Goal: Information Seeking & Learning: Check status

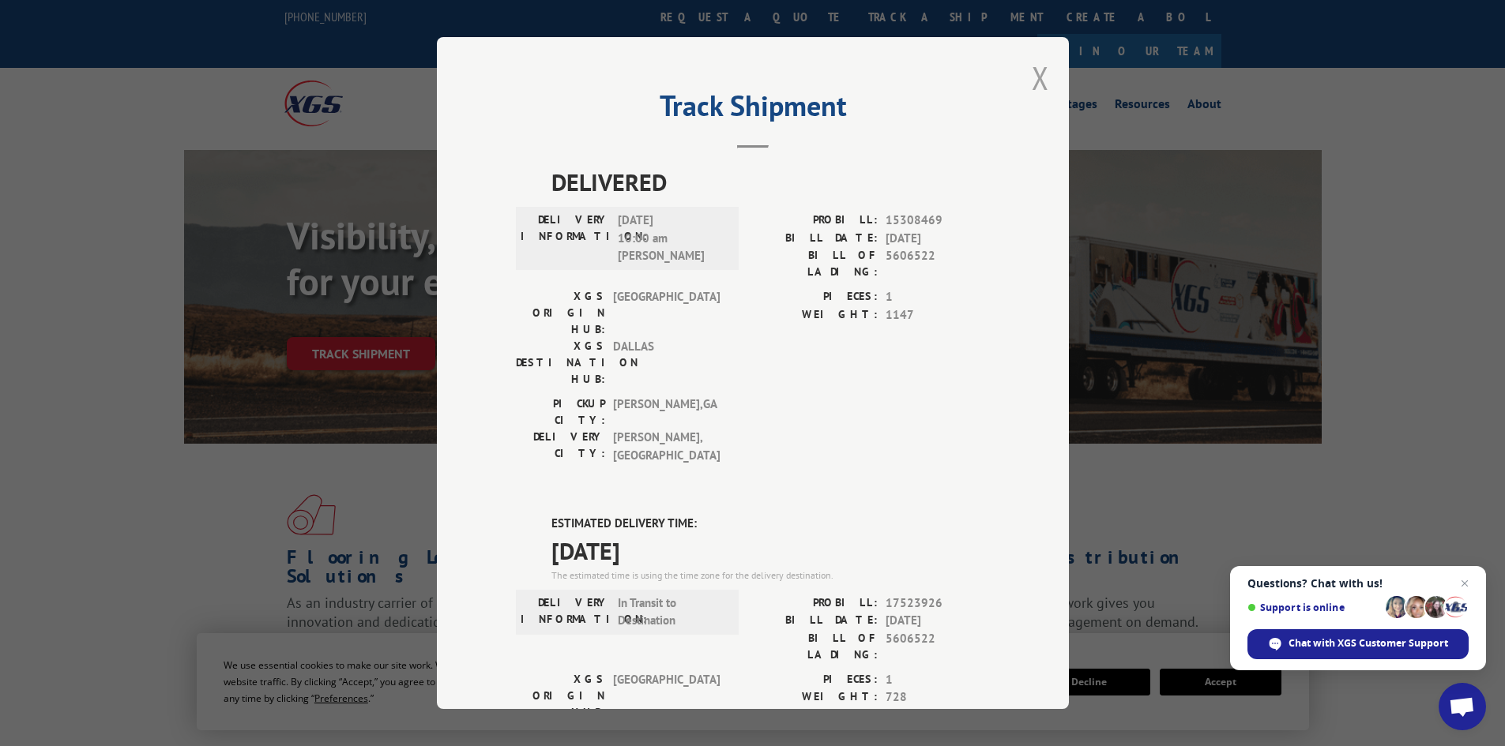
click at [1032, 75] on button "Close modal" at bounding box center [1040, 78] width 17 height 42
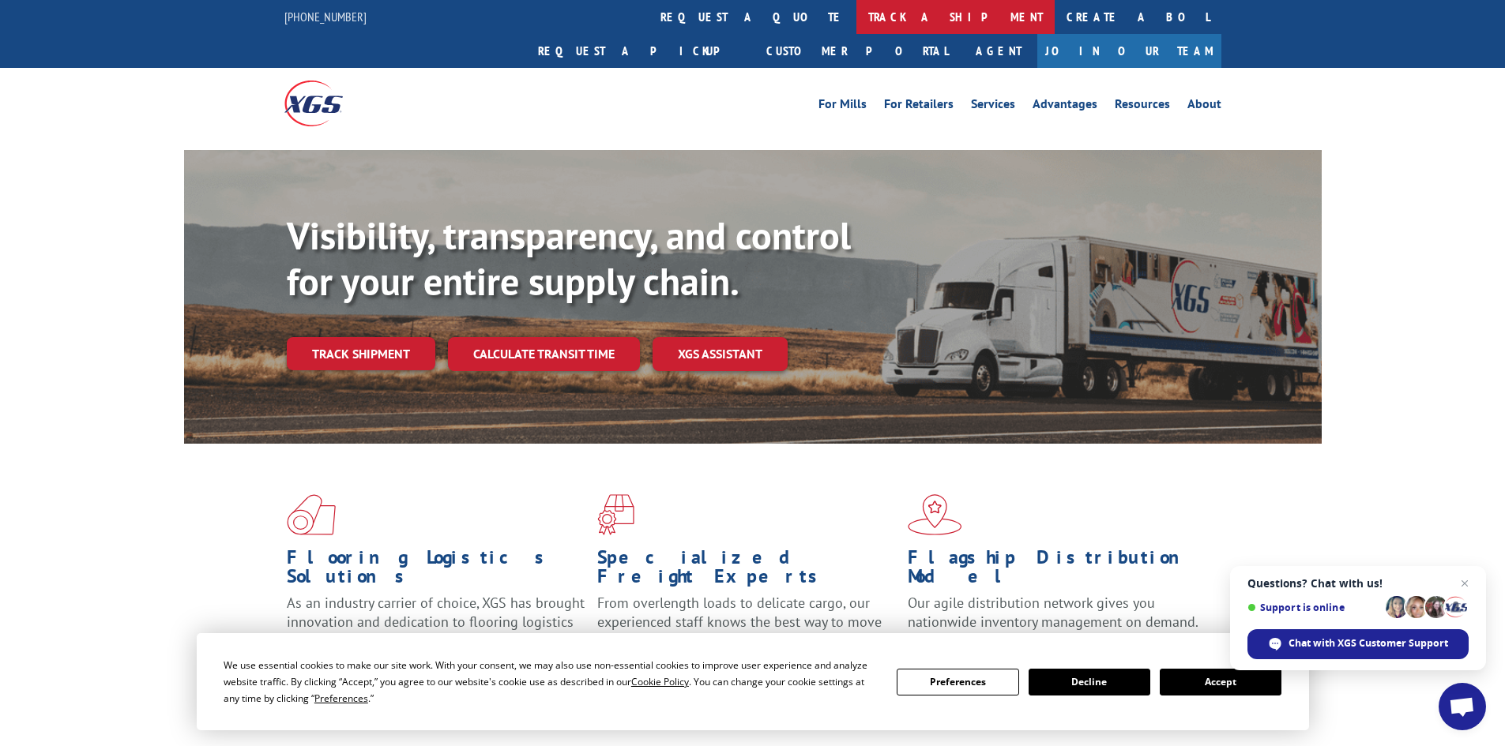
click at [856, 13] on link "track a shipment" at bounding box center [955, 17] width 198 height 34
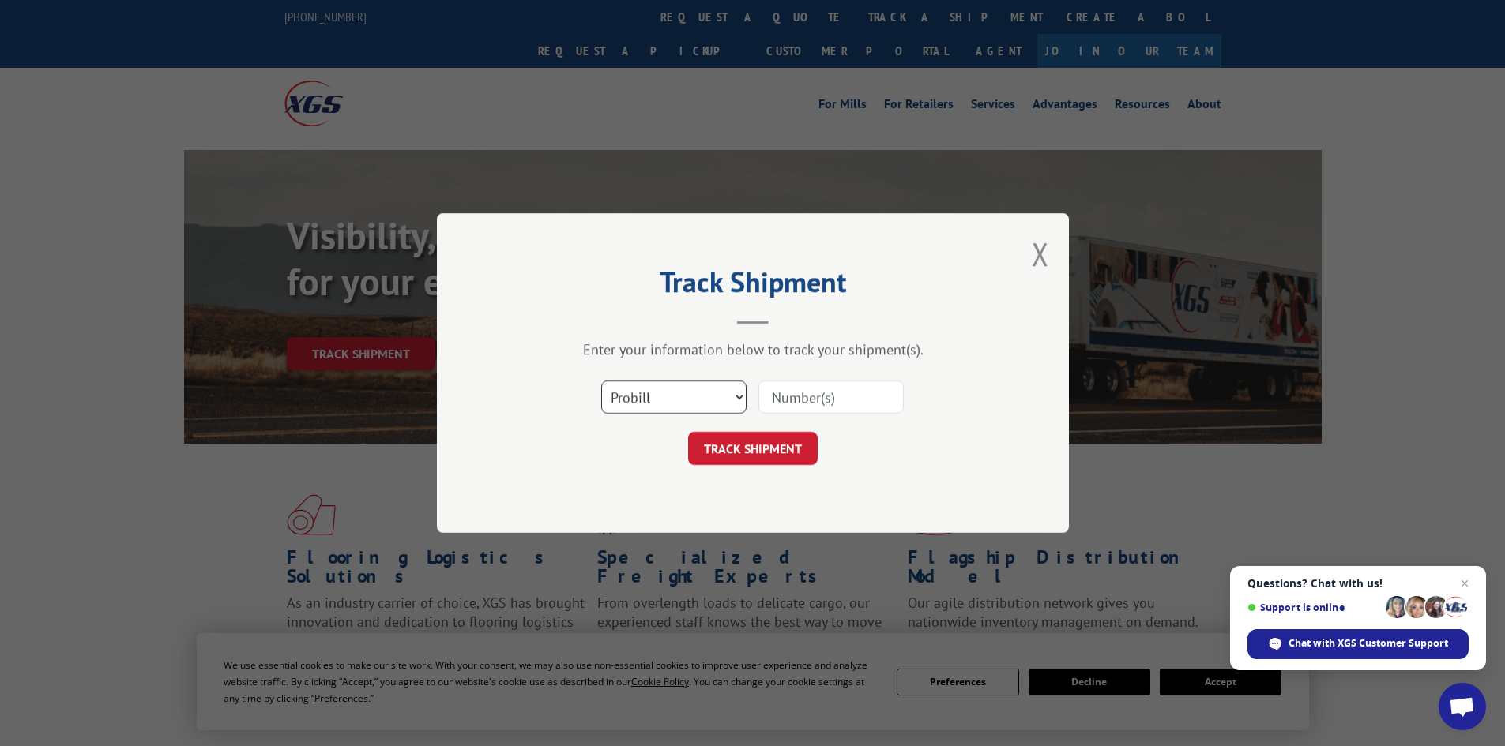
click at [697, 411] on select "Select category... Probill BOL PO" at bounding box center [673, 397] width 145 height 33
select select "bol"
click at [601, 381] on select "Select category... Probill BOL PO" at bounding box center [673, 397] width 145 height 33
click at [837, 394] on input at bounding box center [830, 397] width 145 height 33
paste input "7086562"
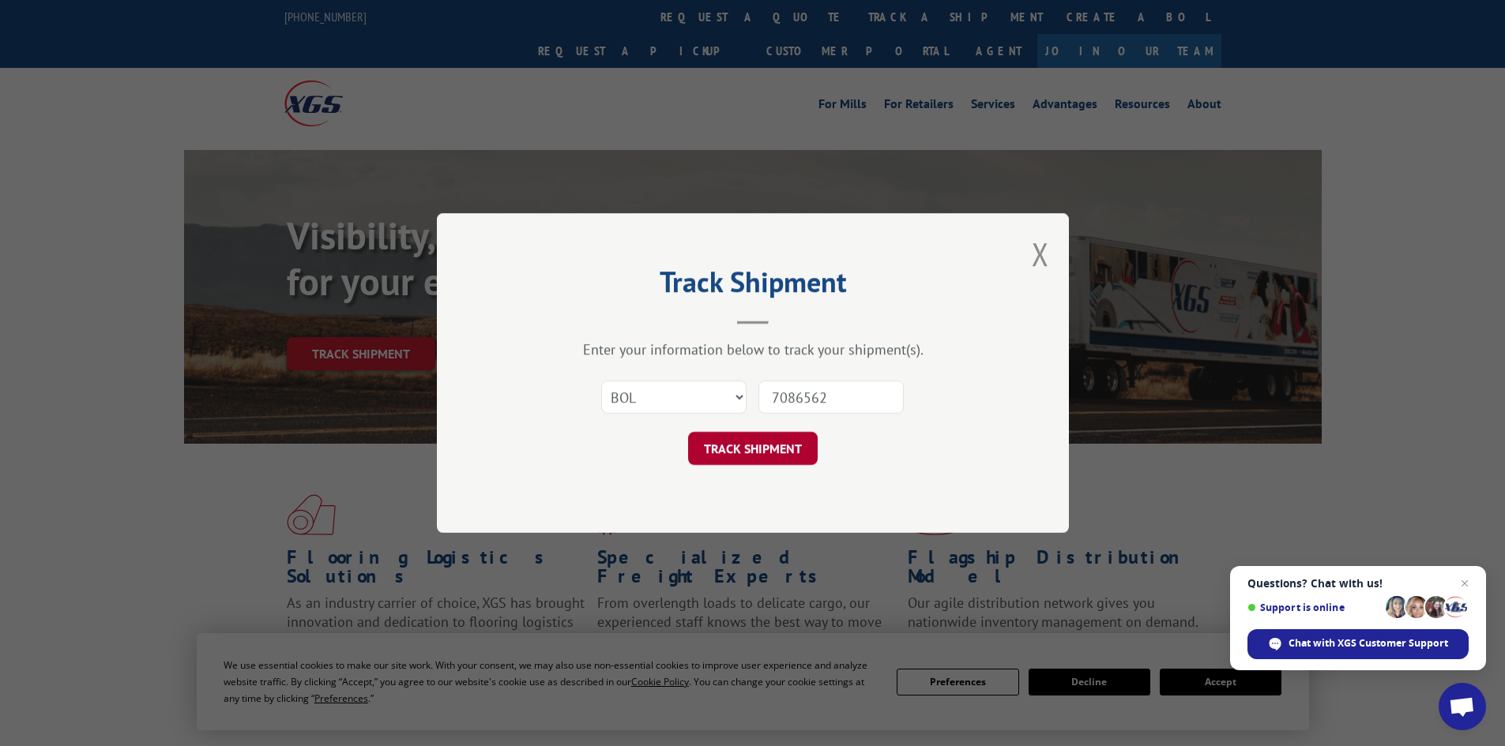
type input "7086562"
click at [762, 443] on button "TRACK SHIPMENT" at bounding box center [753, 448] width 130 height 33
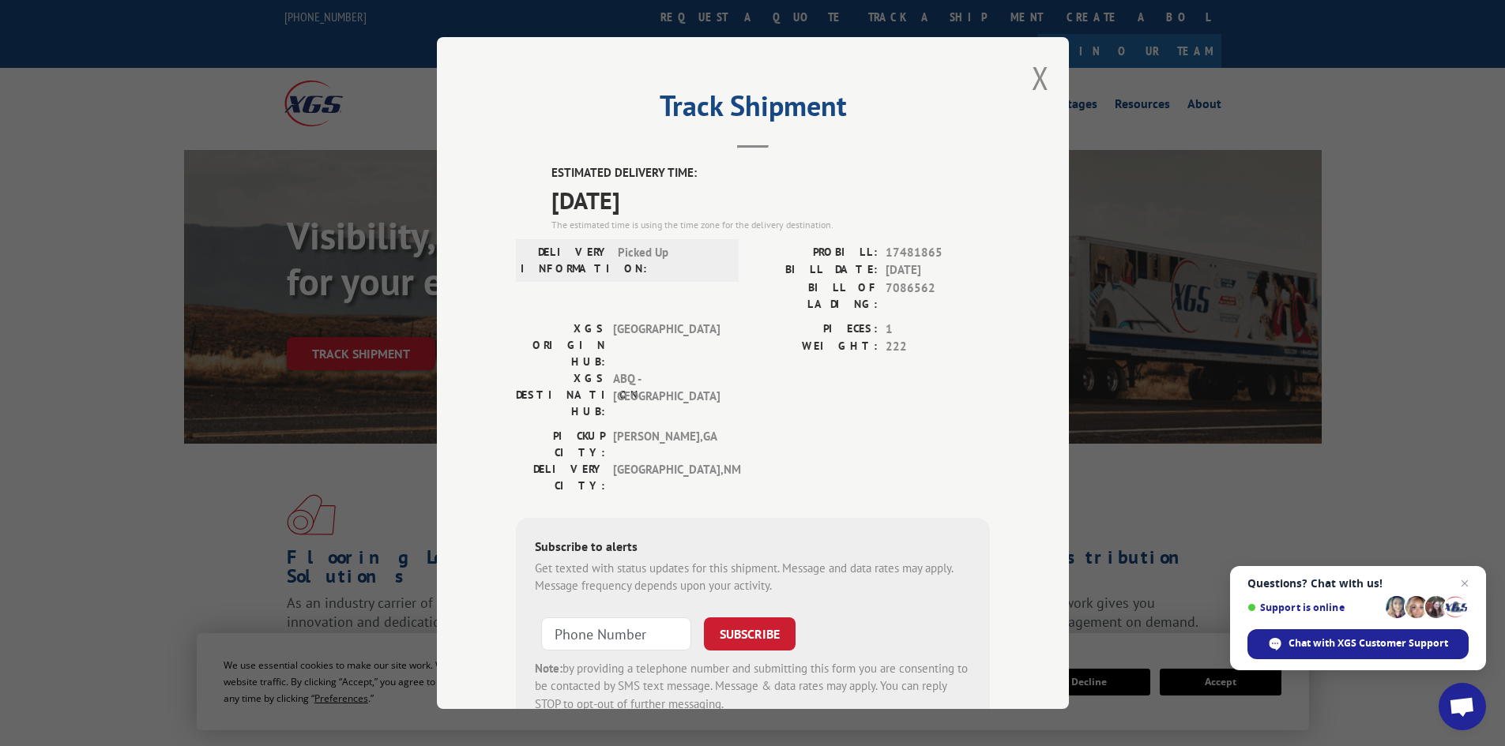
drag, startPoint x: 682, startPoint y: 200, endPoint x: 523, endPoint y: 163, distance: 163.1
click at [523, 163] on div "Track Shipment ESTIMATED DELIVERY TIME: [DATE] The estimated time is using the …" at bounding box center [753, 373] width 632 height 672
copy div "ESTIMATED DELIVERY TIME: [DATE]"
drag, startPoint x: 933, startPoint y: 286, endPoint x: 882, endPoint y: 285, distance: 51.3
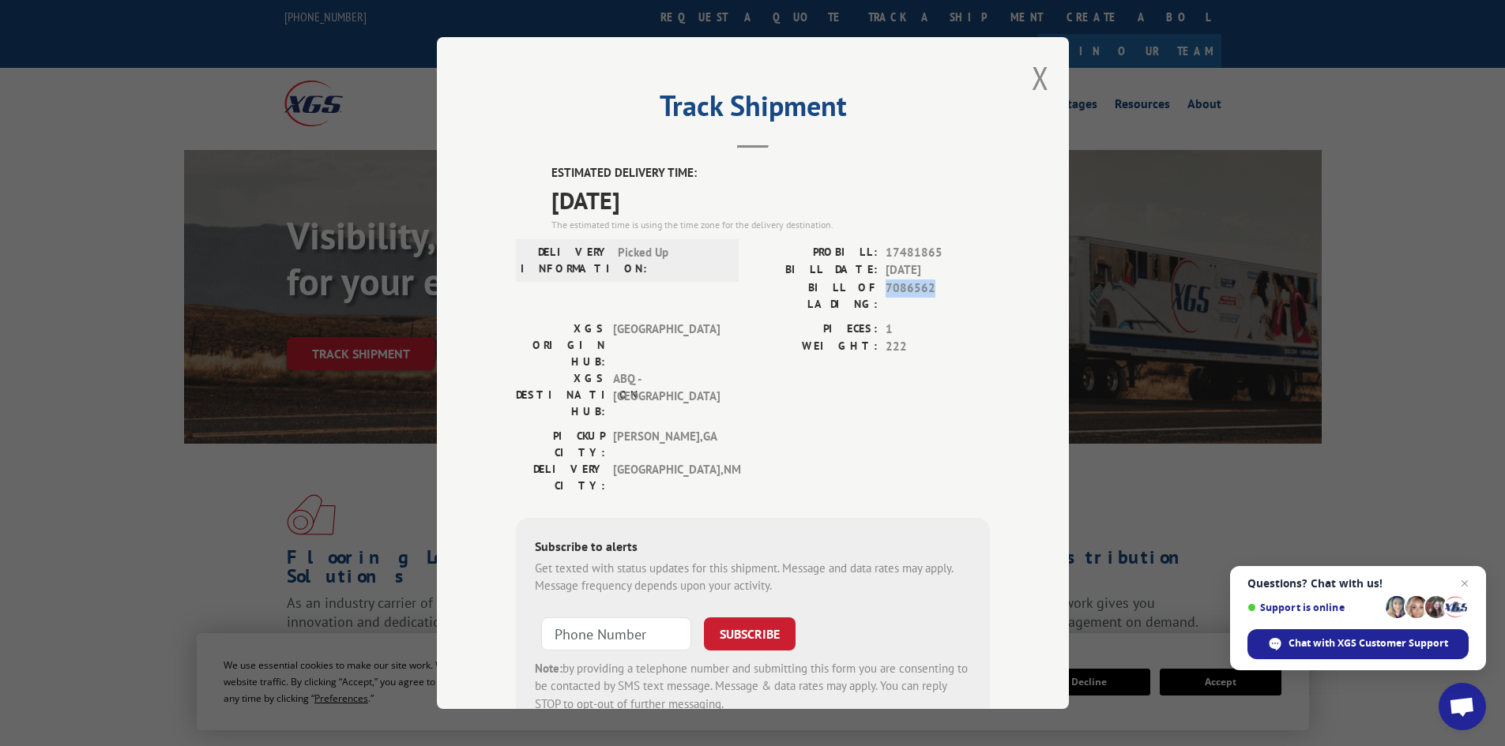
click at [885, 285] on span "7086562" at bounding box center [937, 296] width 104 height 33
copy span "7086562"
